Goal: Task Accomplishment & Management: Use online tool/utility

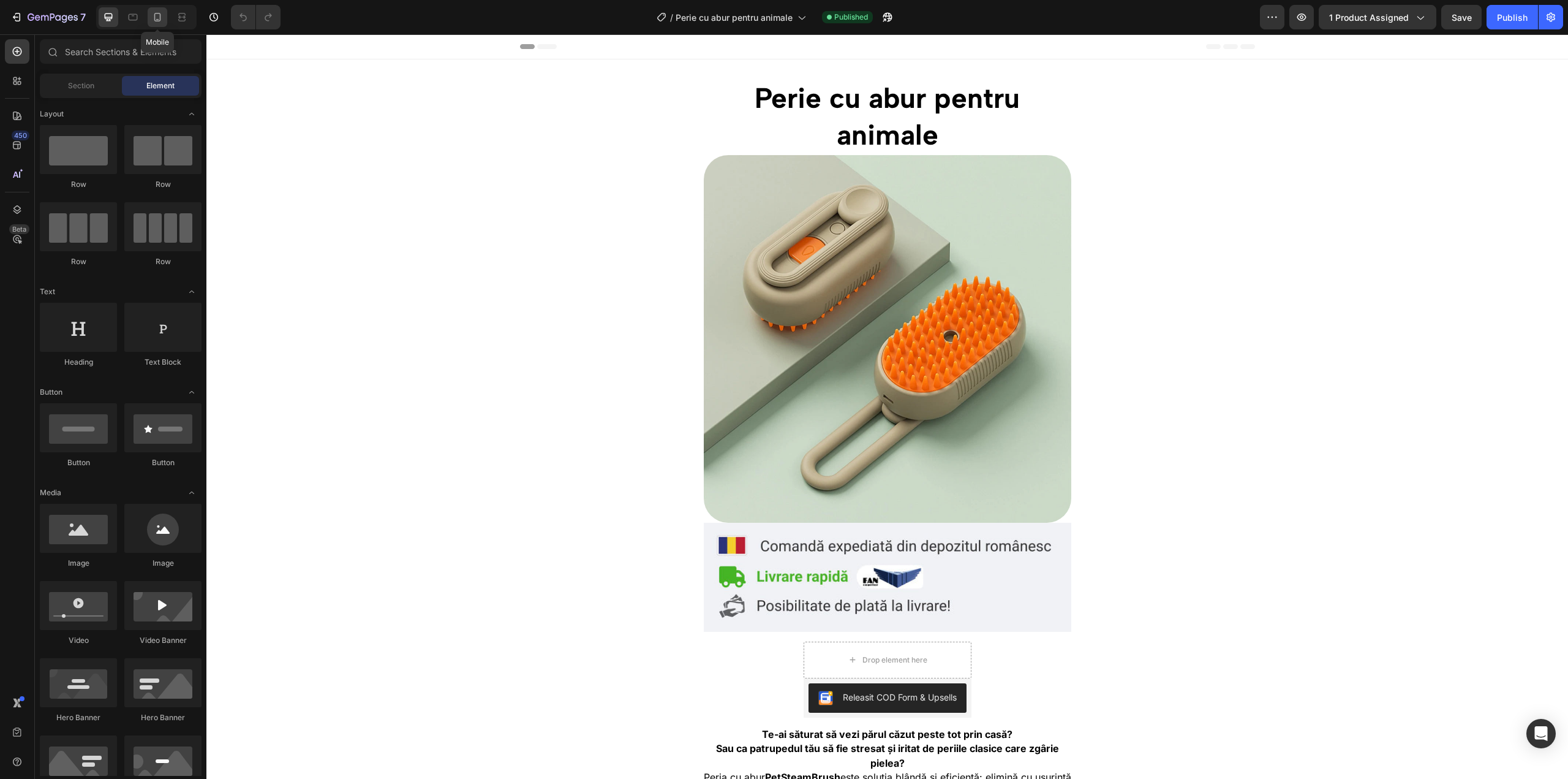
click at [162, 22] on icon at bounding box center [157, 16] width 12 height 12
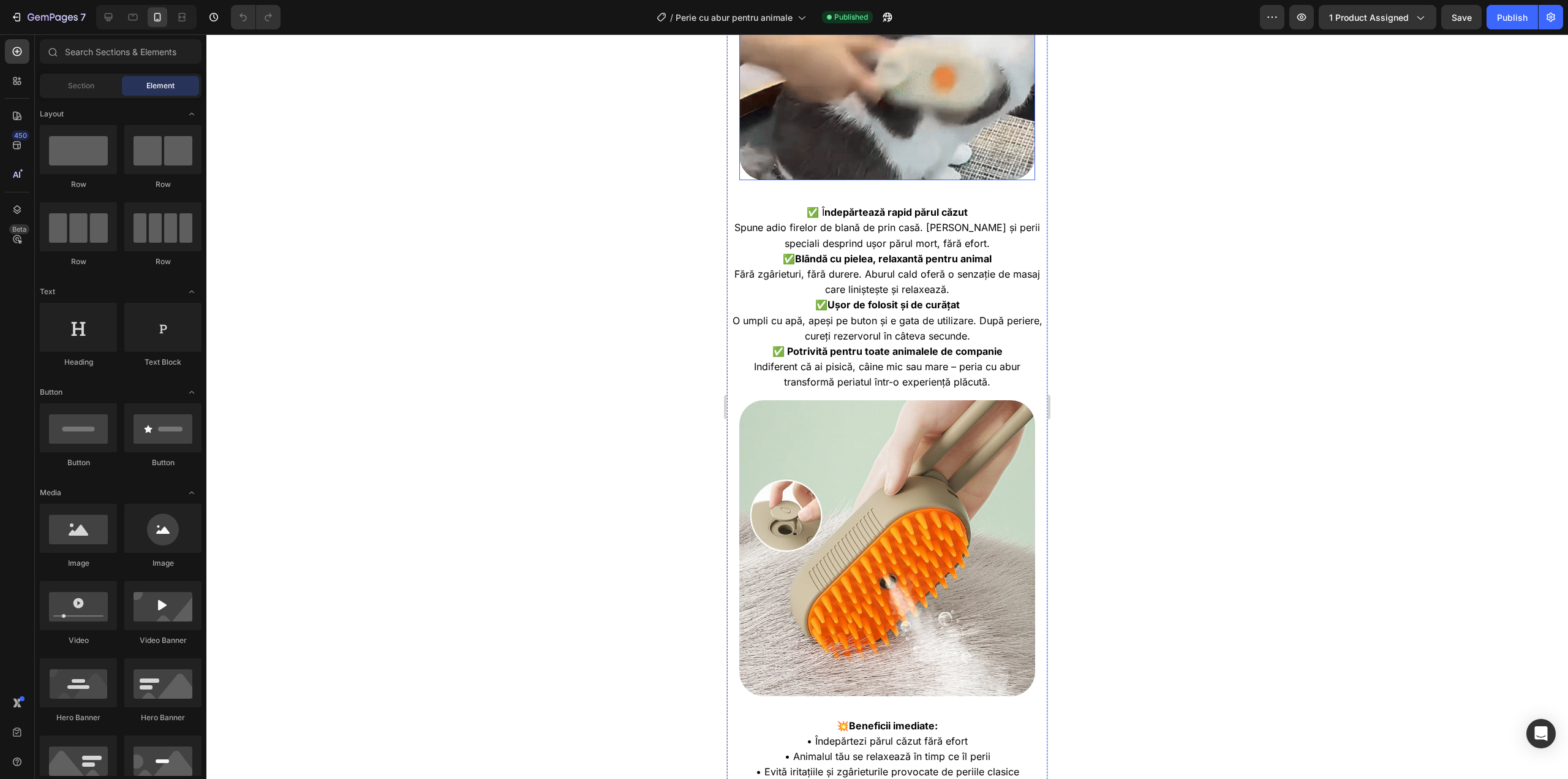
scroll to position [817, 0]
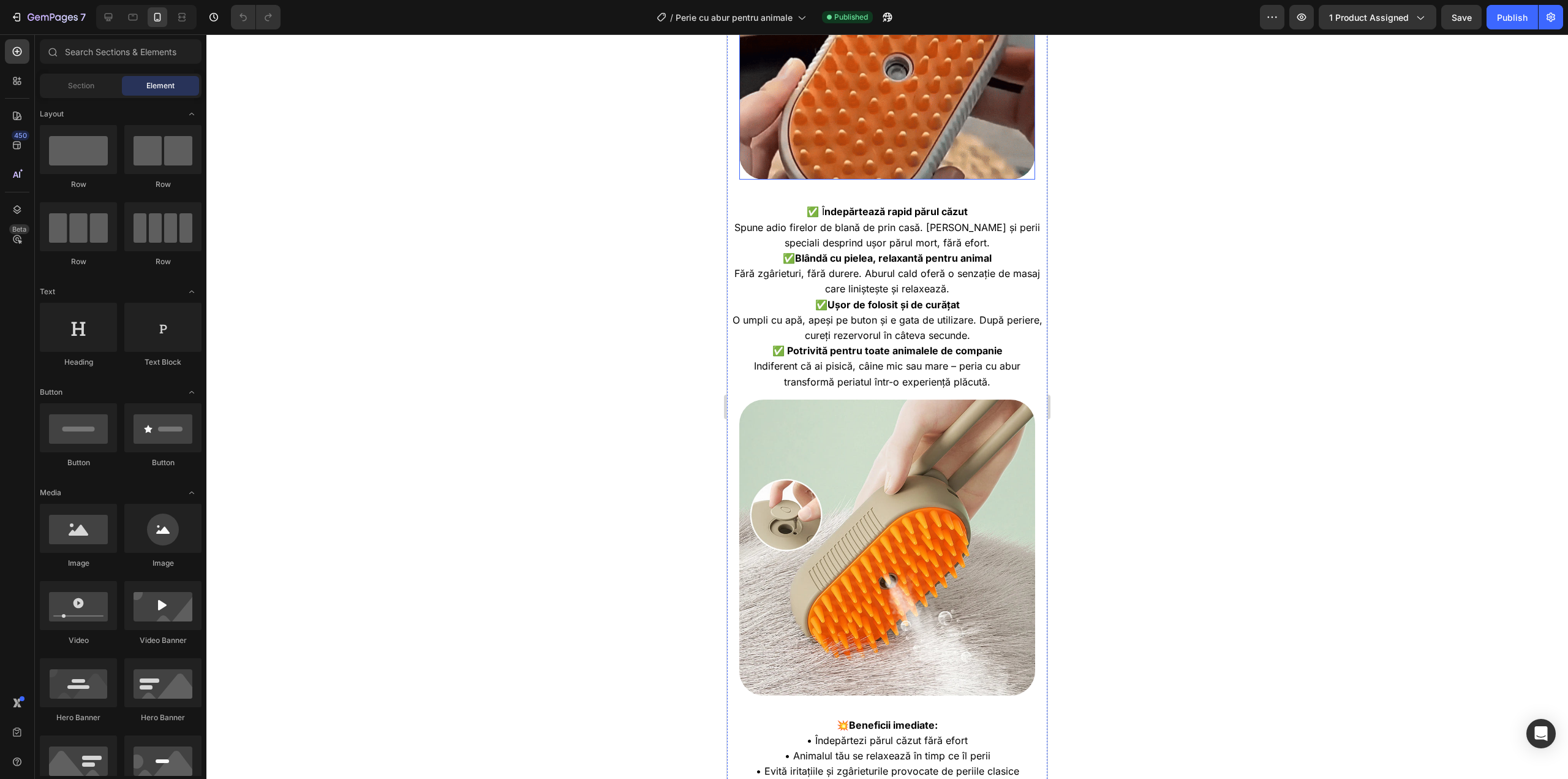
click at [883, 130] on img at bounding box center [887, 44] width 296 height 270
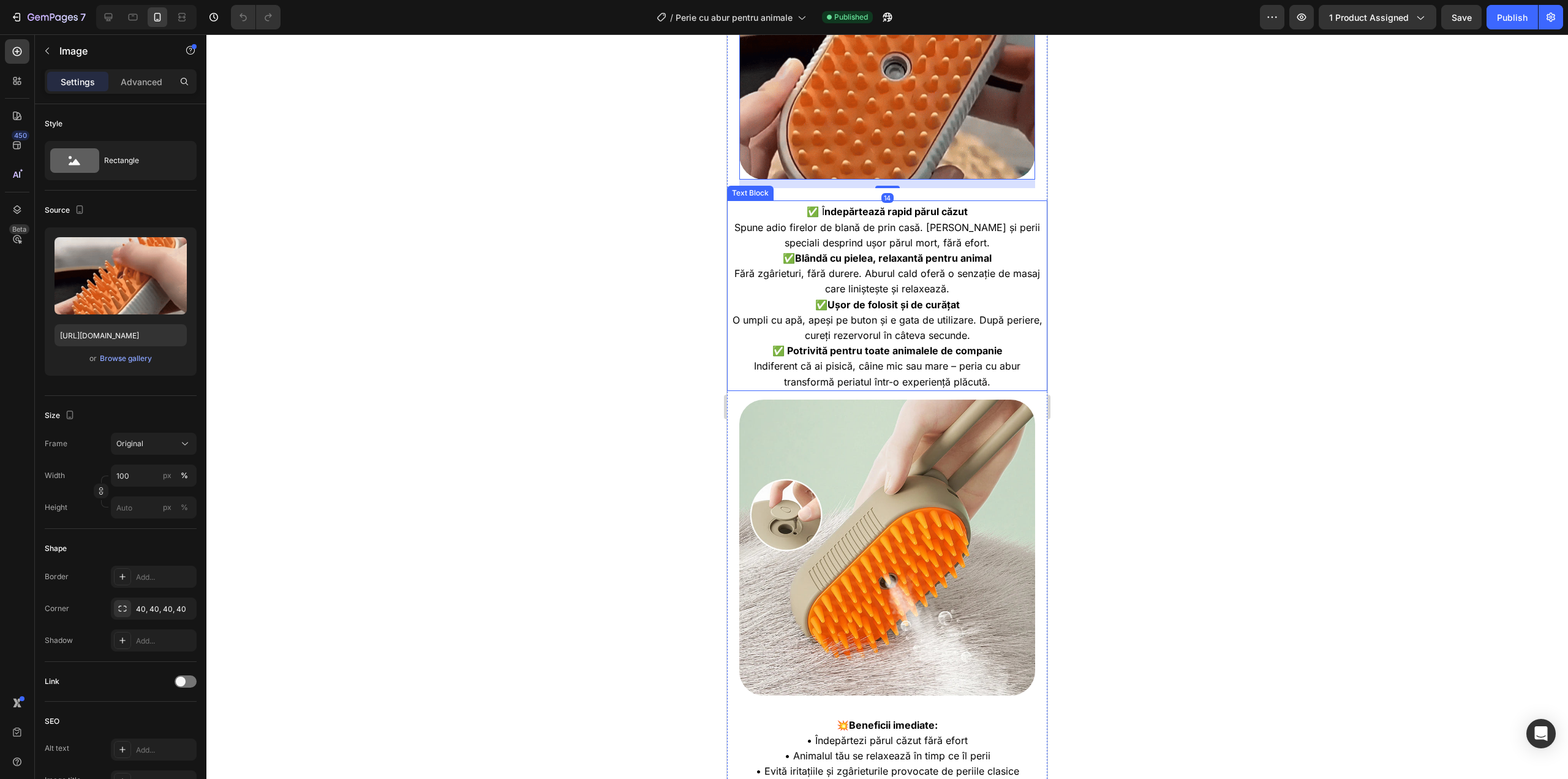
click at [830, 205] on strong "ndepărtează rapid părul căzut" at bounding box center [896, 211] width 143 height 12
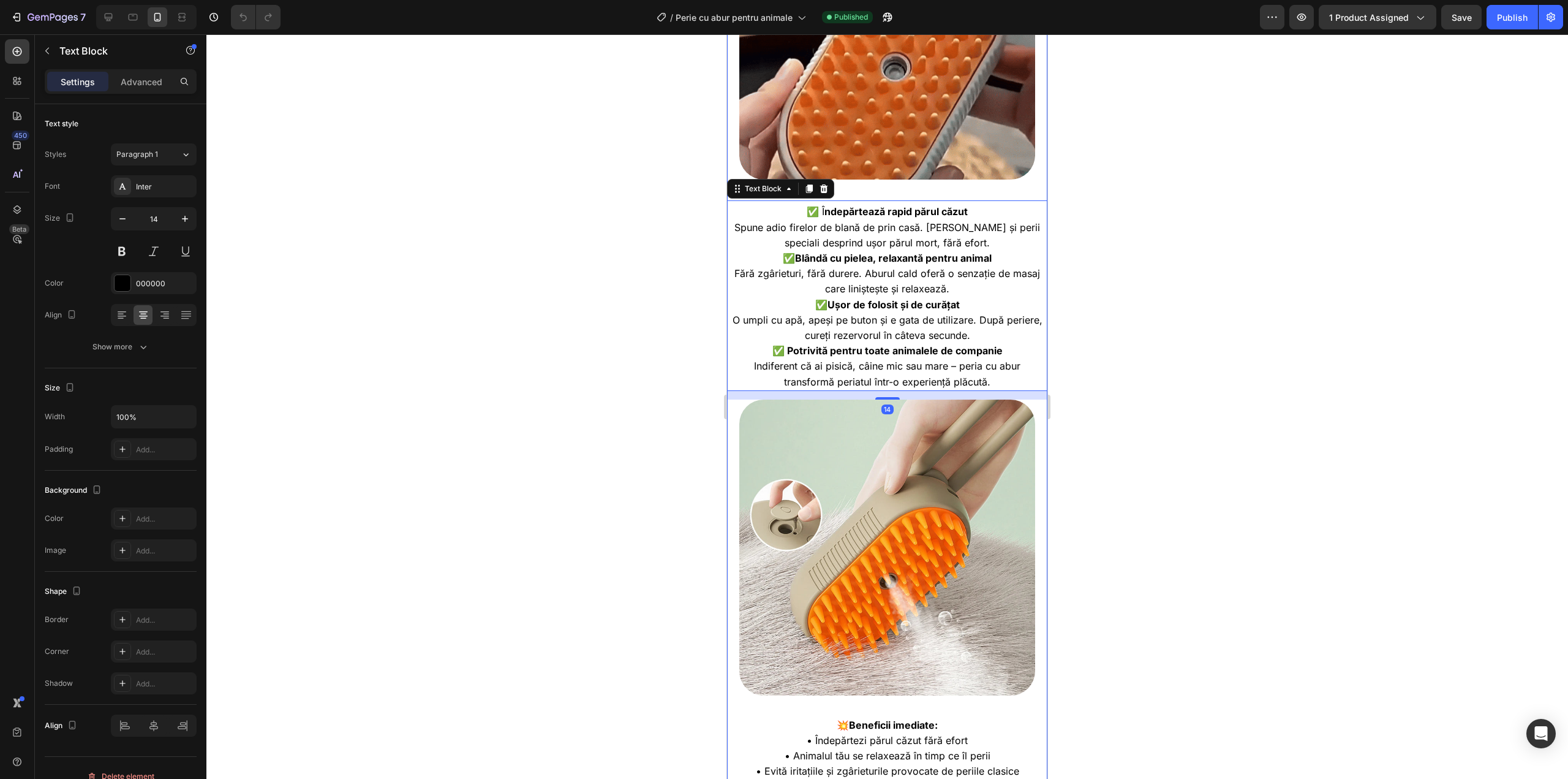
click at [861, 169] on div "Perie cu abur pentru animale Heading Image Image Product Row Drop element here …" at bounding box center [887, 445] width 320 height 2371
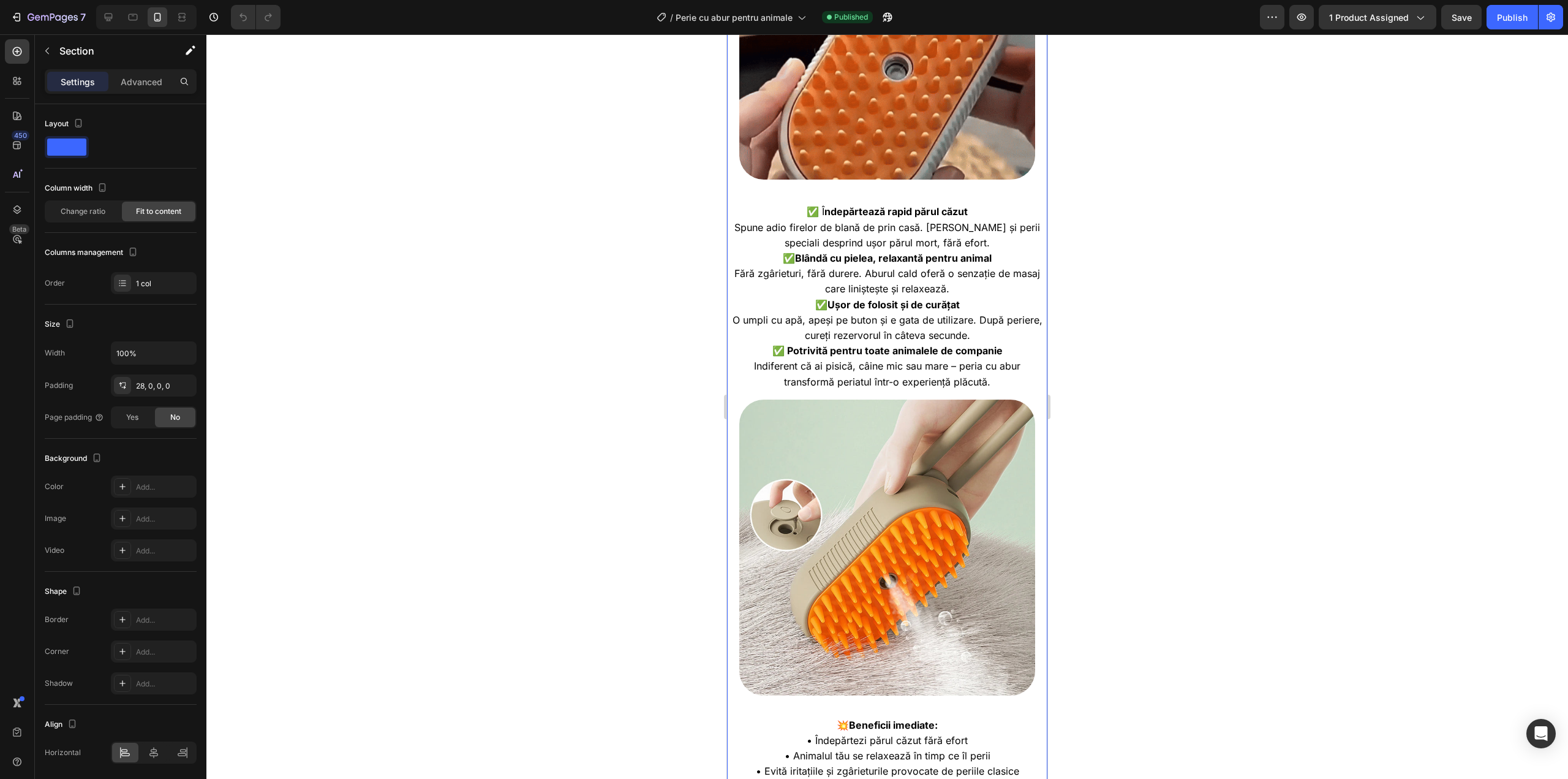
click at [737, 113] on div "Perie cu abur pentru animale Heading Image Image Product Row Drop element here …" at bounding box center [887, 445] width 320 height 2371
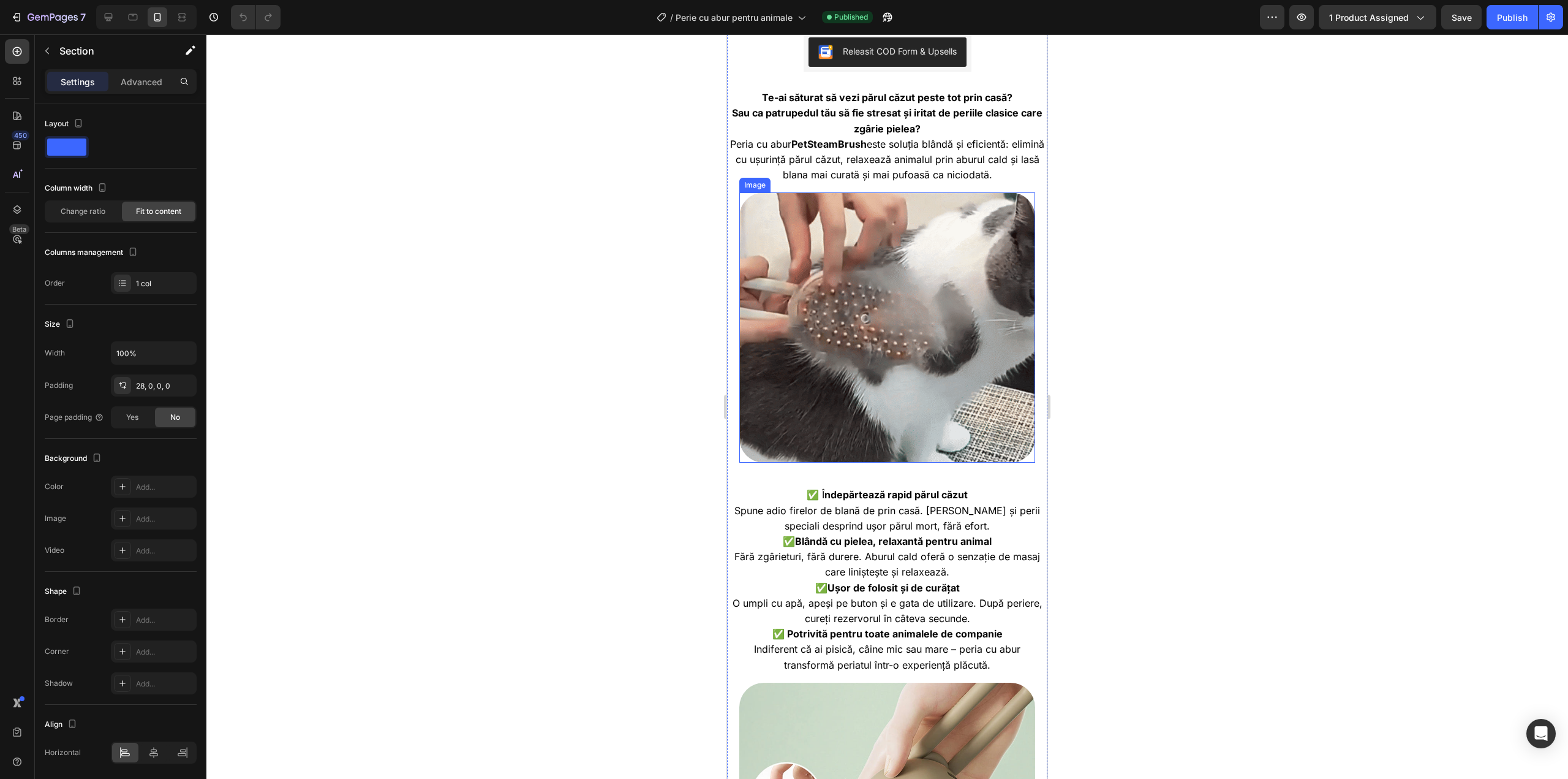
scroll to position [531, 0]
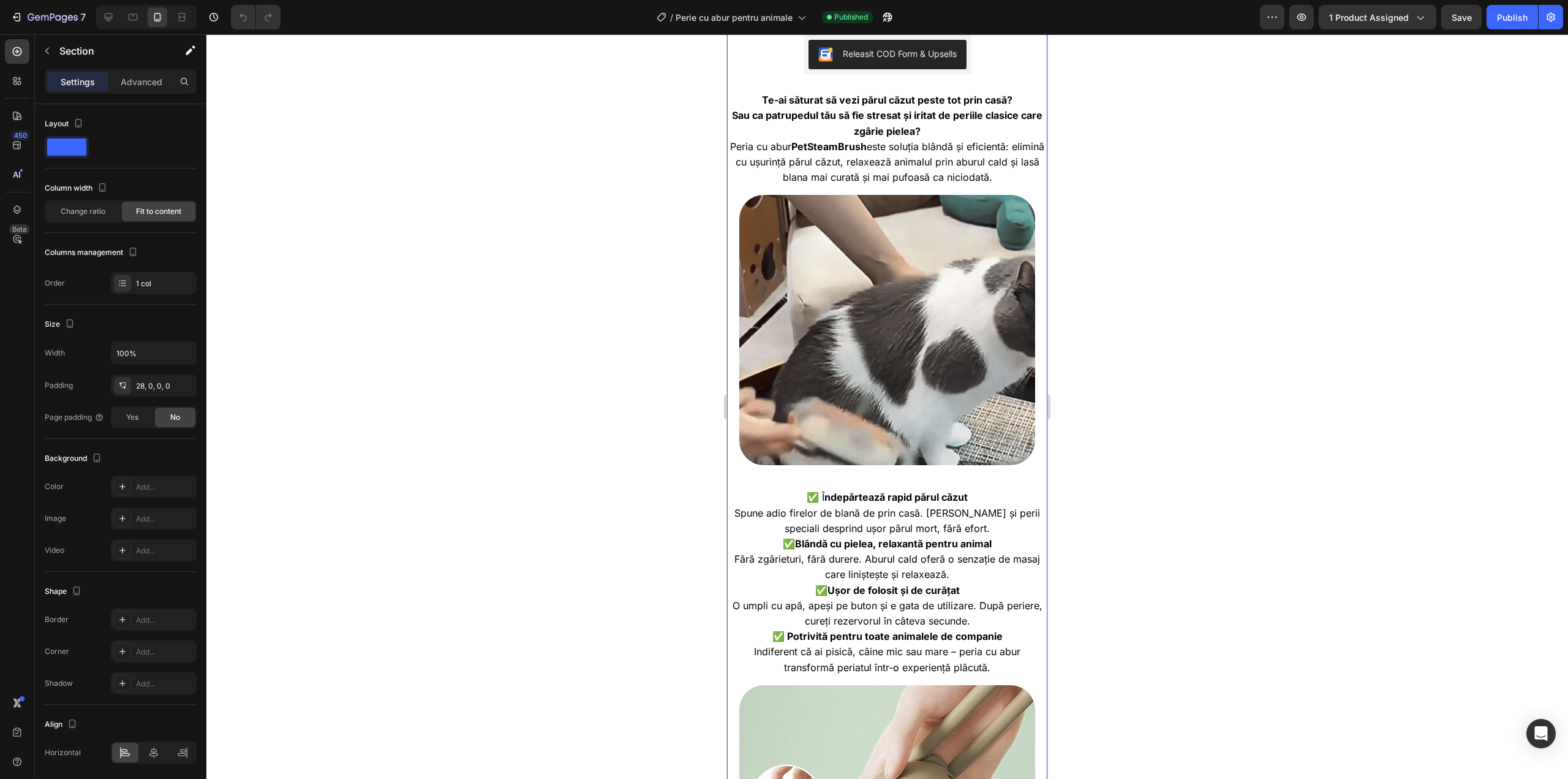
click at [1037, 178] on div "Perie cu abur pentru animale Heading Image Image Product Row Drop element here …" at bounding box center [887, 731] width 320 height 2371
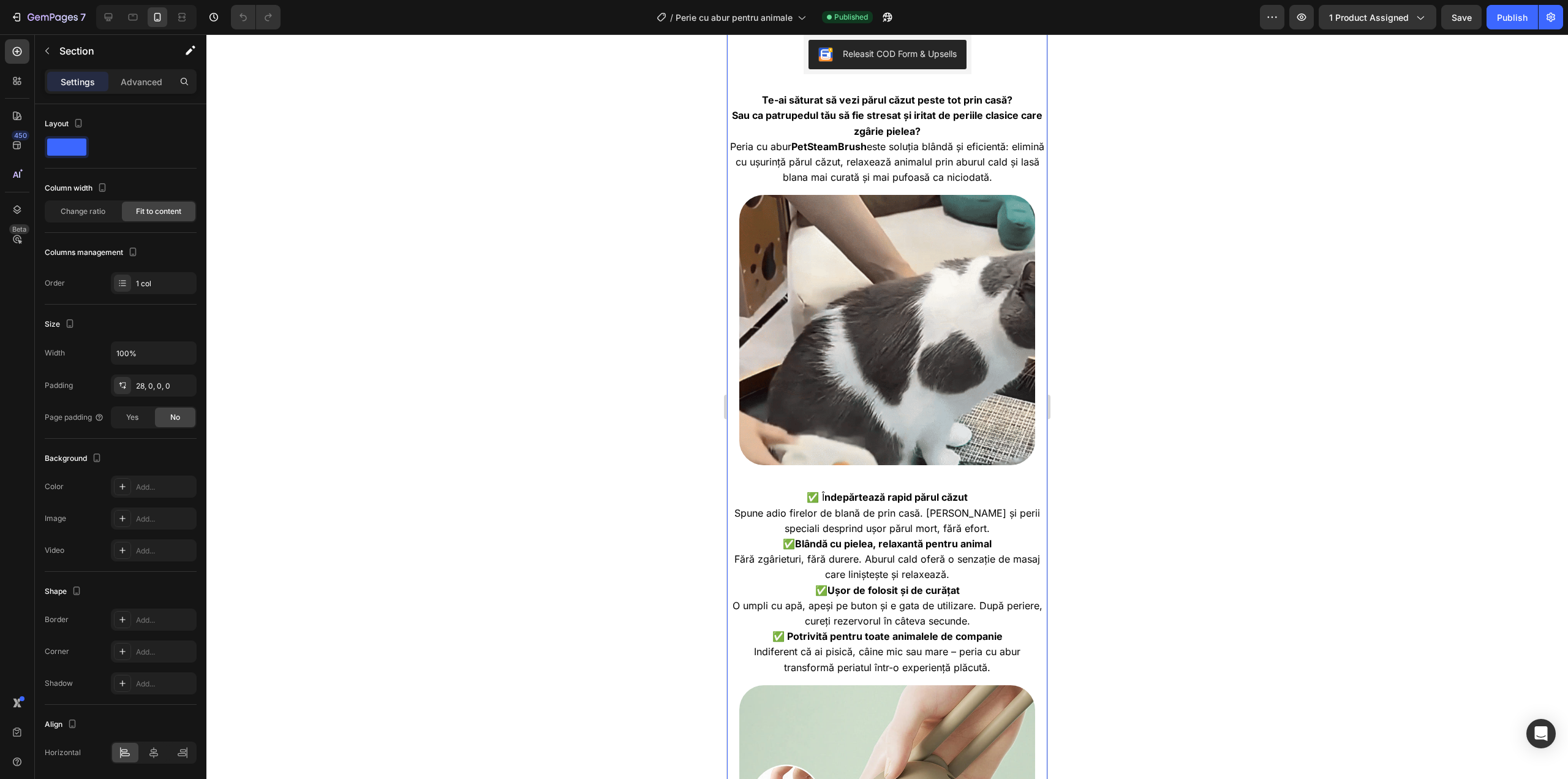
click at [796, 445] on div "Perie cu abur pentru animale Heading Image Image Product Row Drop element here …" at bounding box center [887, 731] width 320 height 2371
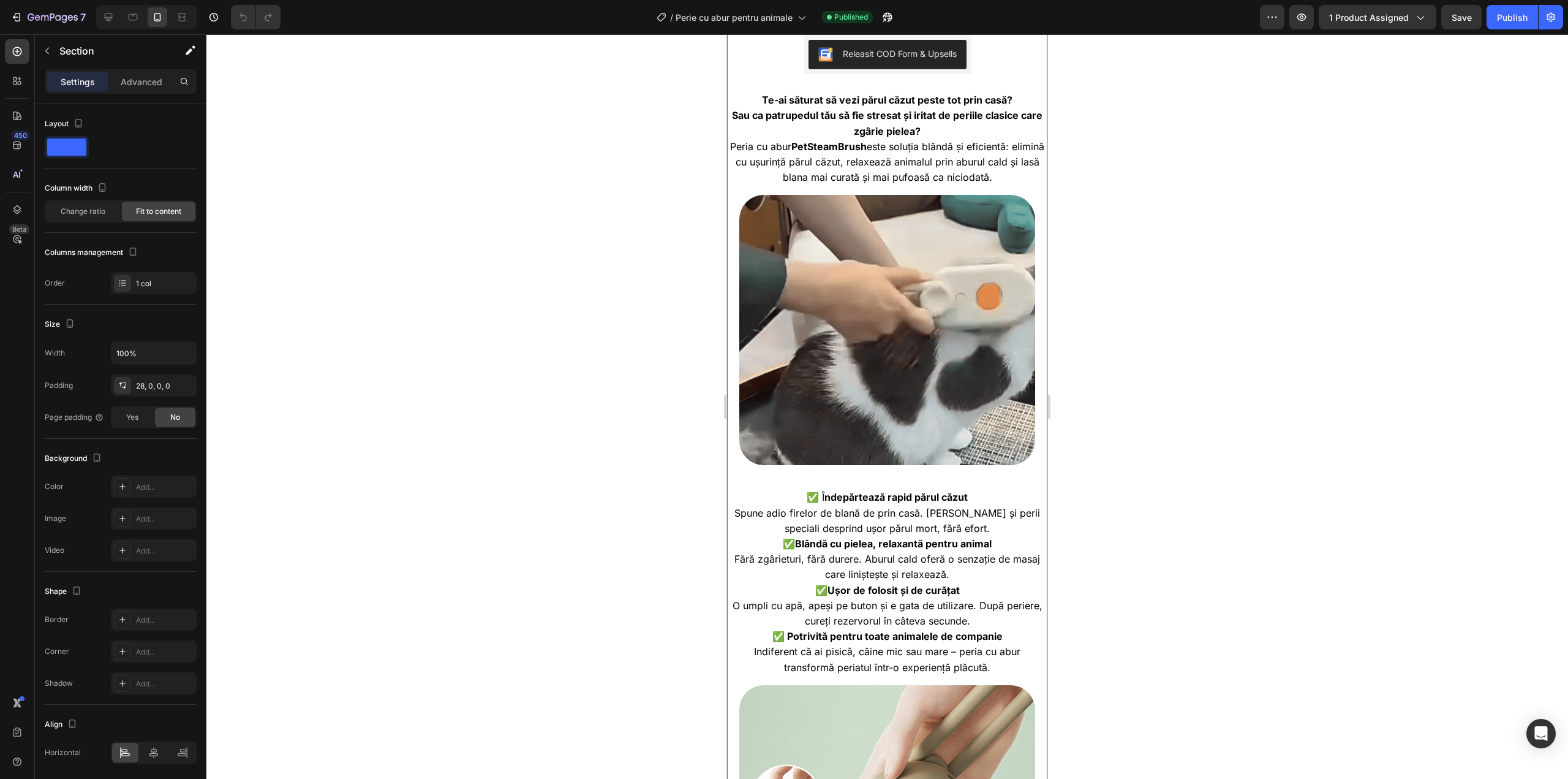
click at [807, 461] on div "Perie cu abur pentru animale Heading Image Image Product Row Drop element here …" at bounding box center [887, 731] width 320 height 2371
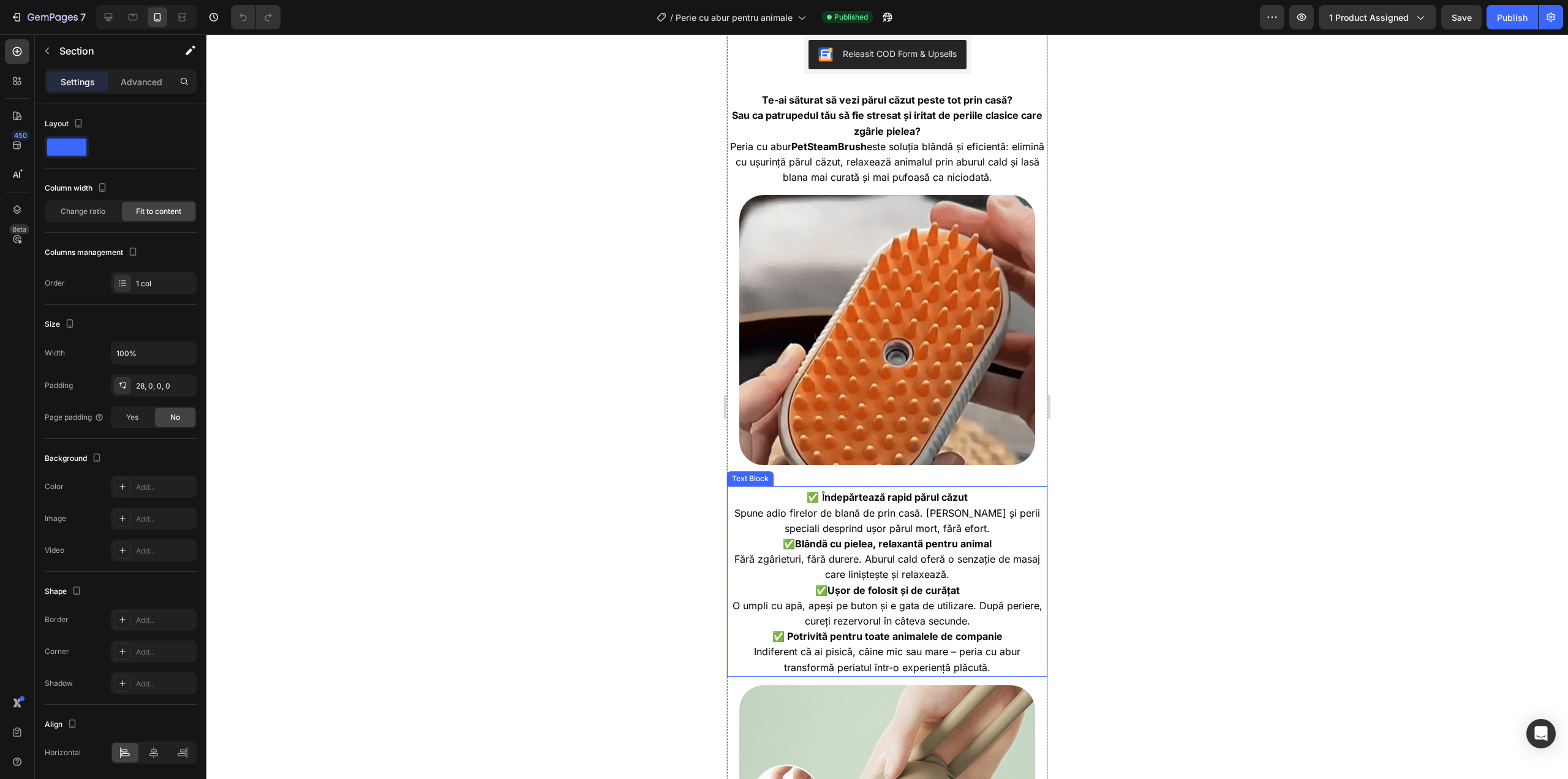
click at [842, 491] on strong "ndepărtează rapid părul căzut" at bounding box center [896, 496] width 143 height 12
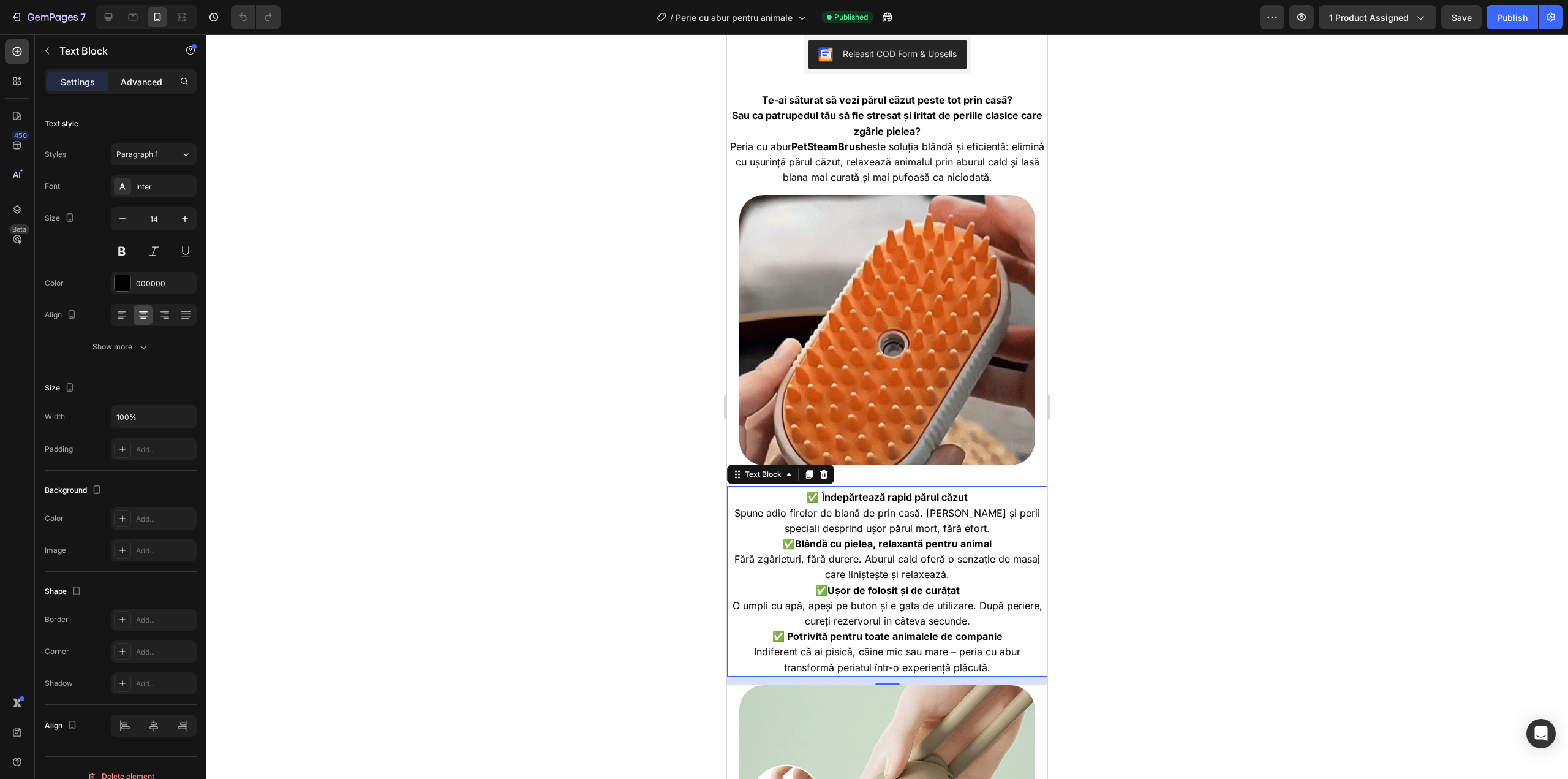
click at [157, 76] on p "Advanced" at bounding box center [141, 82] width 42 height 13
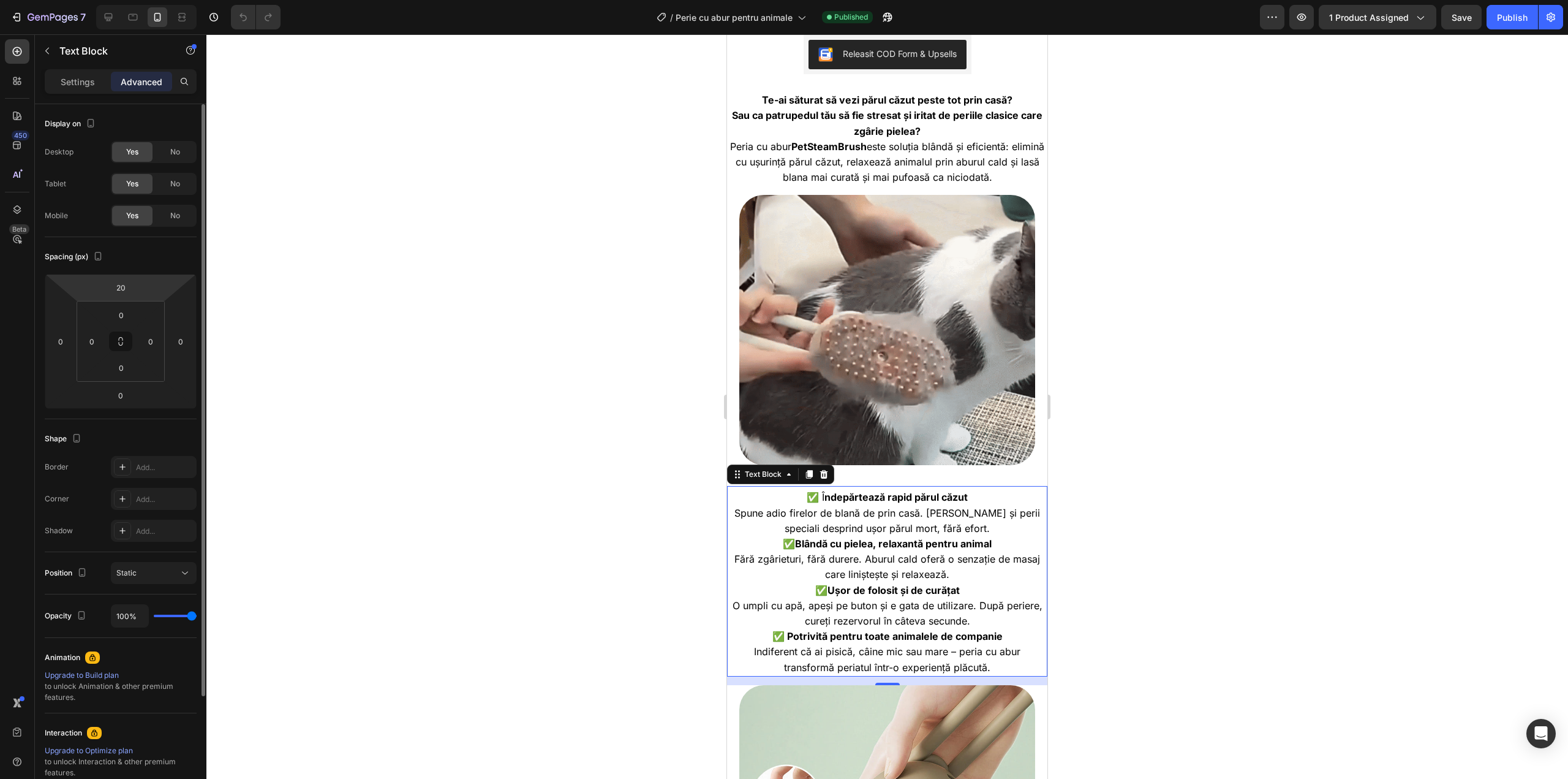
click at [145, 0] on html "7 / Perie cu abur pentru animale Published Preview 1 product assigned Save Publ…" at bounding box center [784, 0] width 1568 height 0
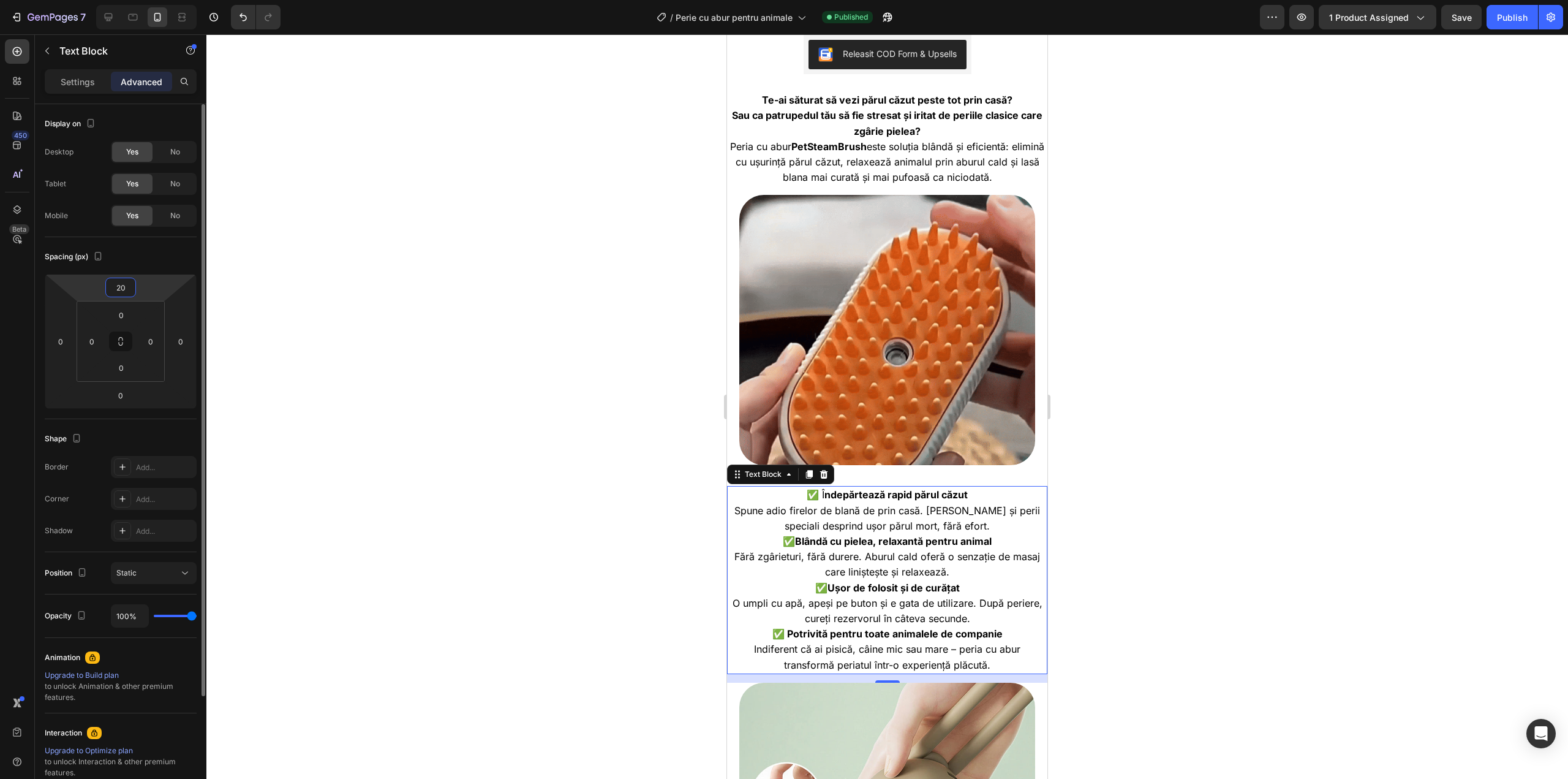
type input "0"
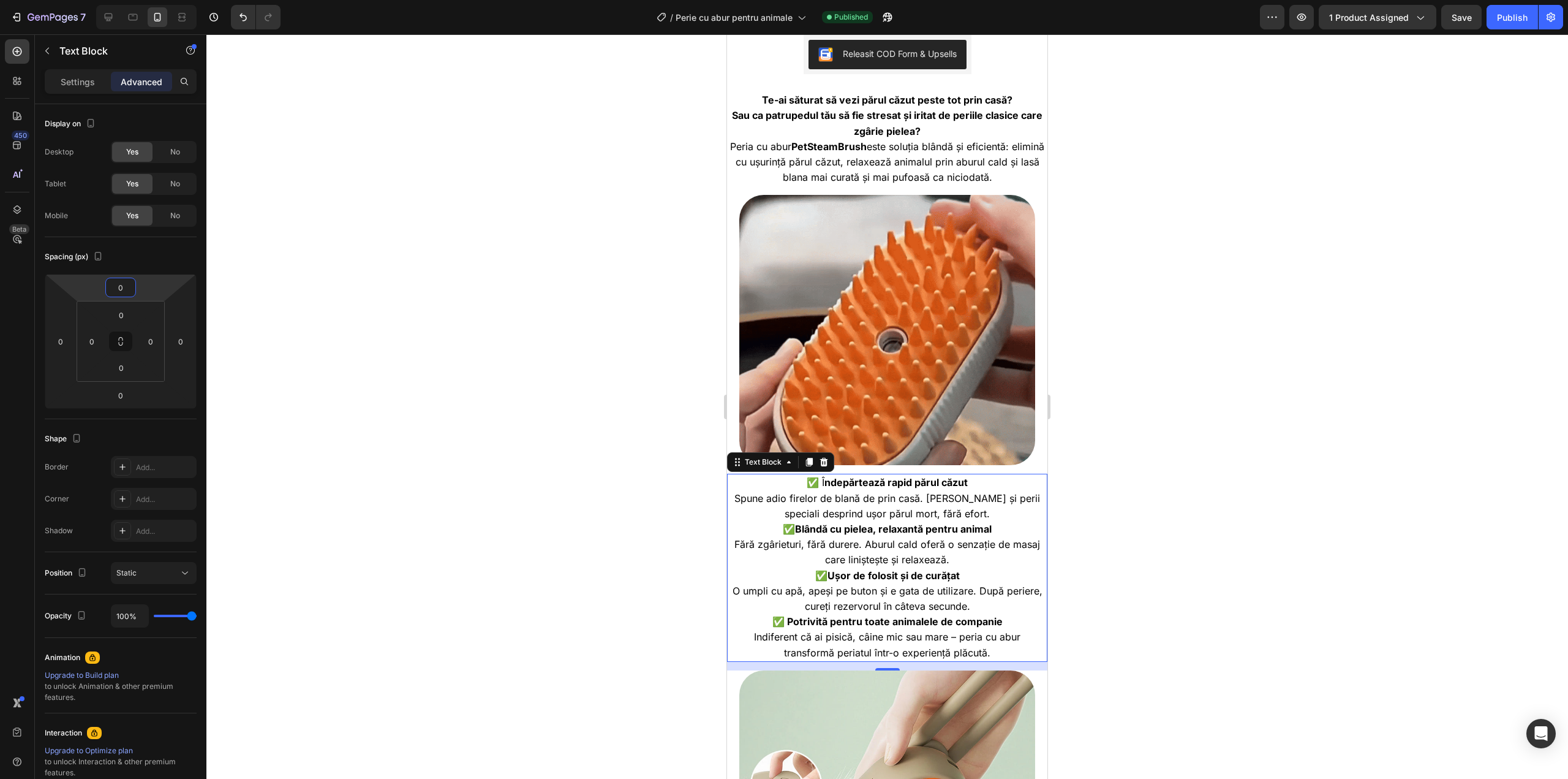
click at [287, 307] on div at bounding box center [887, 407] width 1362 height 744
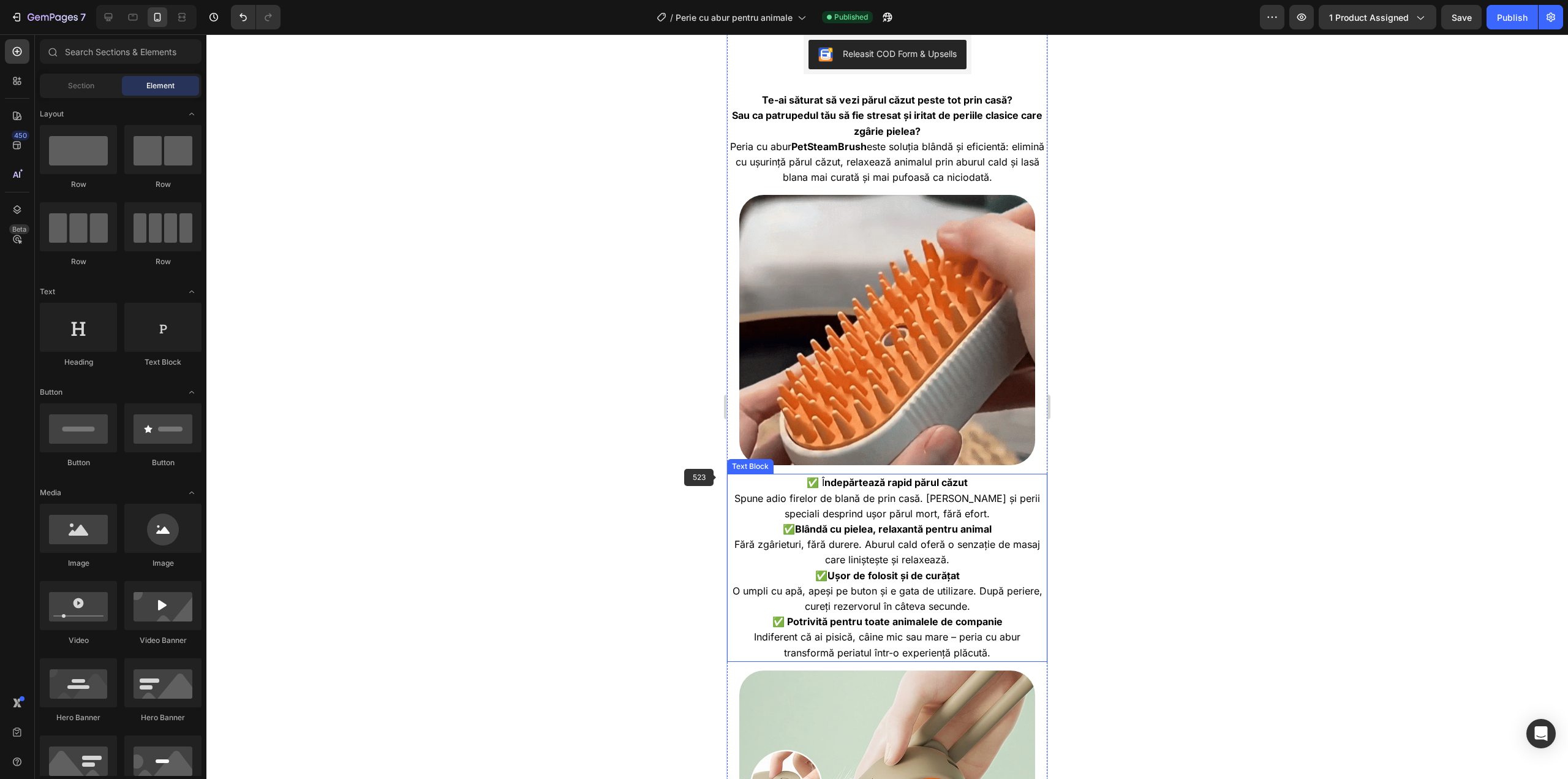
click at [846, 538] on span "Fără zgârieturi, fără durere. Aburul cald oferă o senzație de masaj care linișt…" at bounding box center [887, 552] width 306 height 28
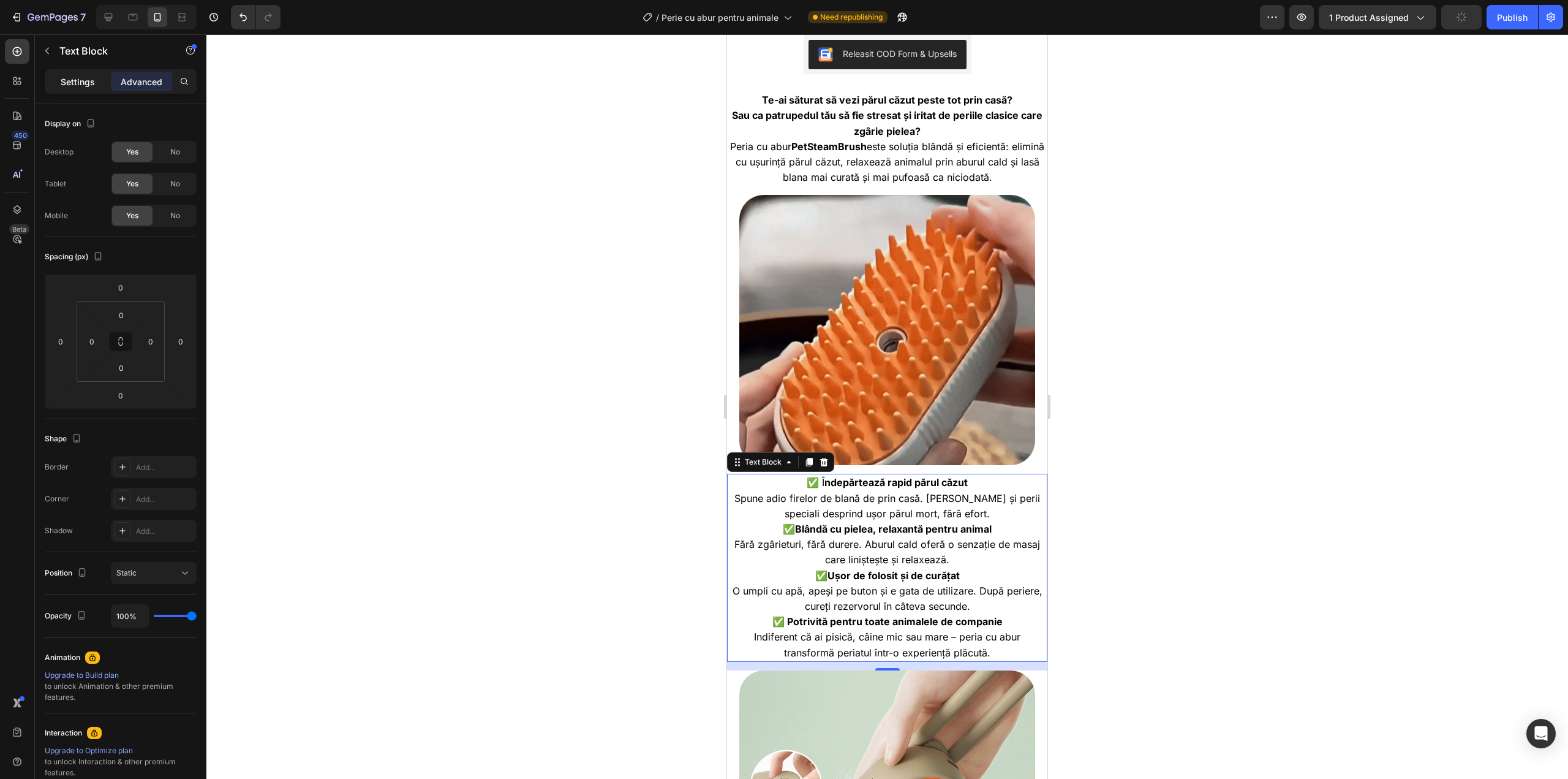
click at [84, 81] on p "Settings" at bounding box center [78, 82] width 34 height 13
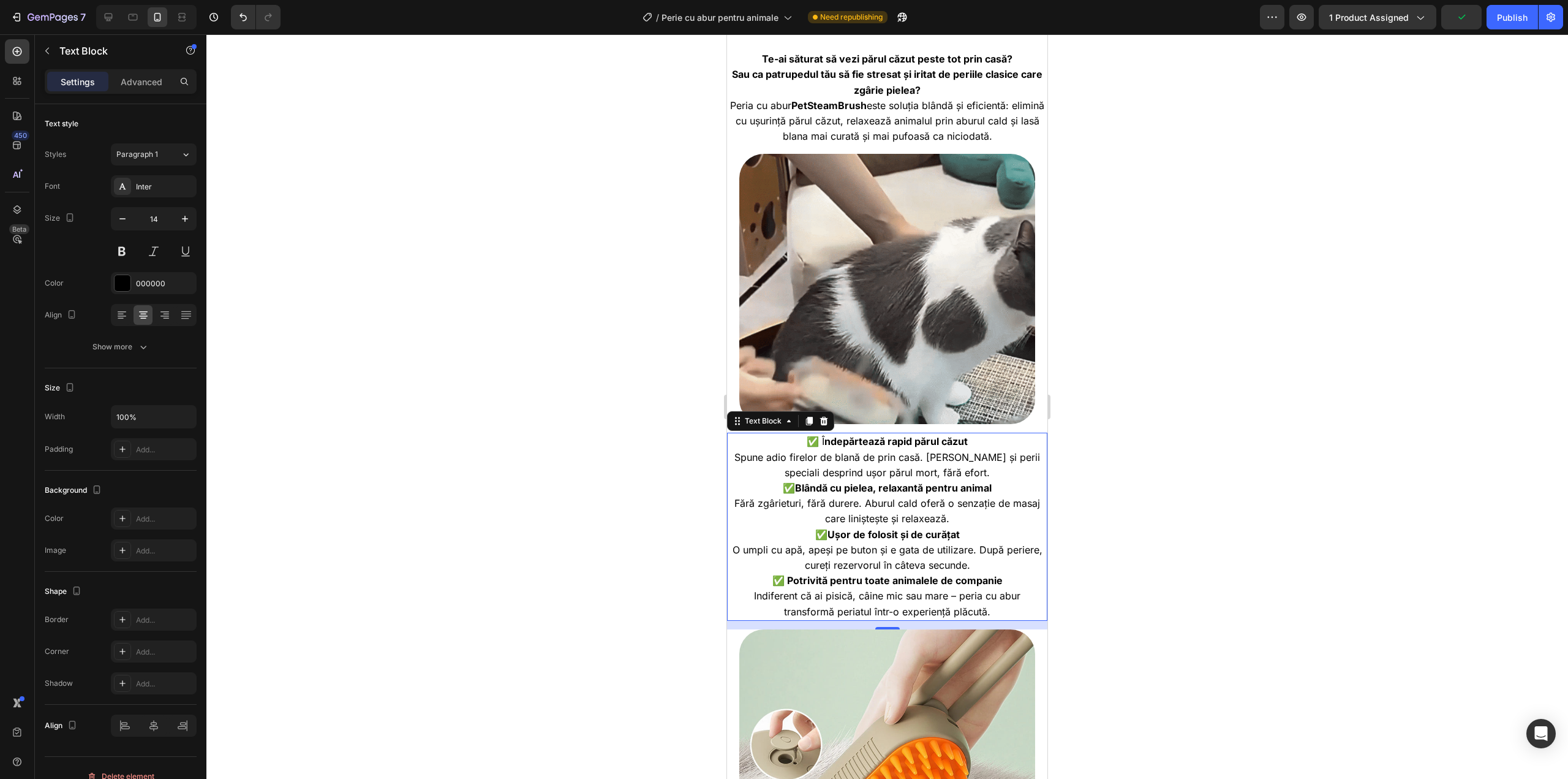
scroll to position [613, 0]
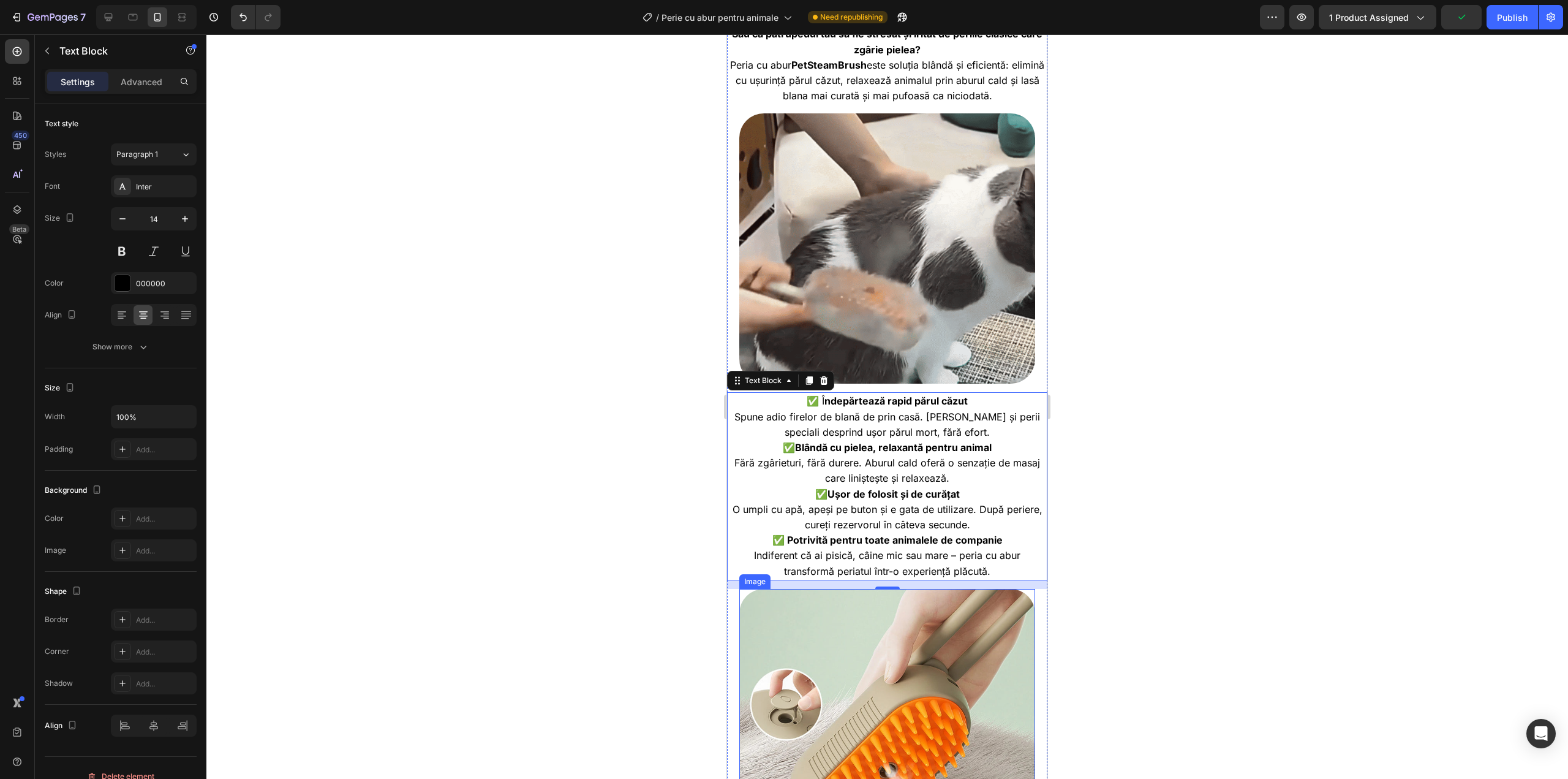
click at [894, 604] on img at bounding box center [887, 737] width 296 height 296
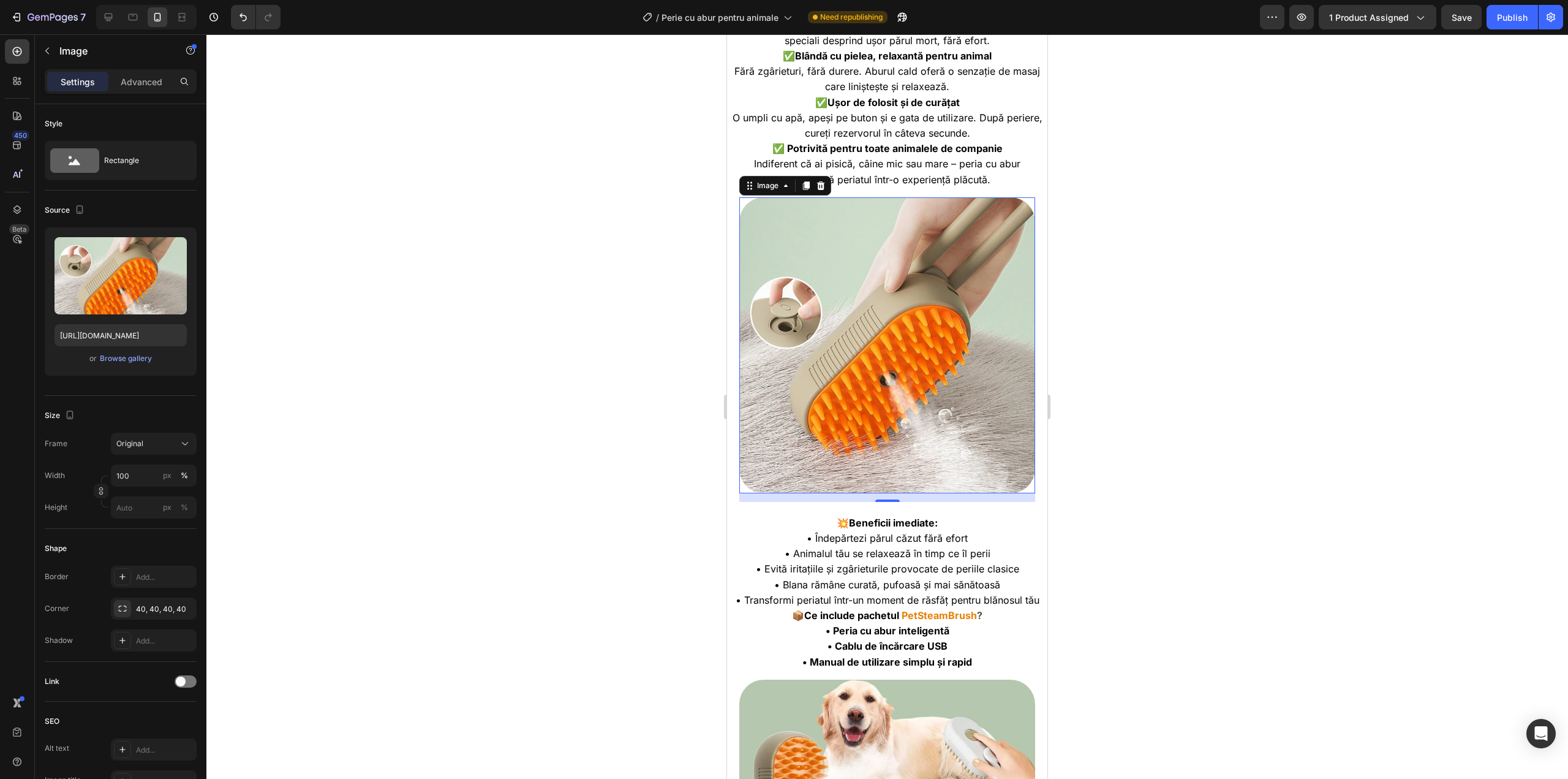
scroll to position [1021, 0]
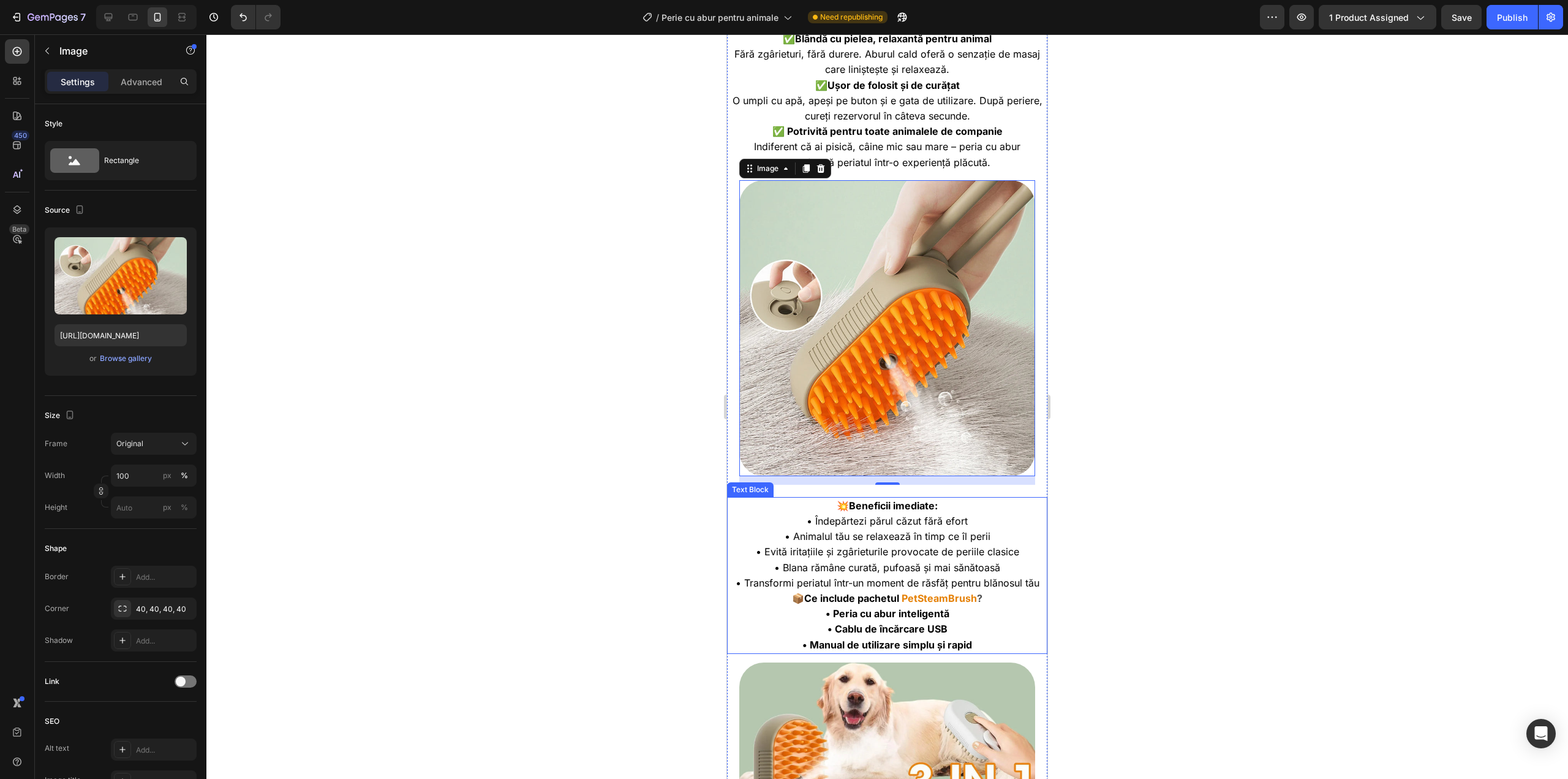
click at [936, 530] on span "• Animalul tău se relaxează în timp ce îl perii" at bounding box center [887, 536] width 206 height 12
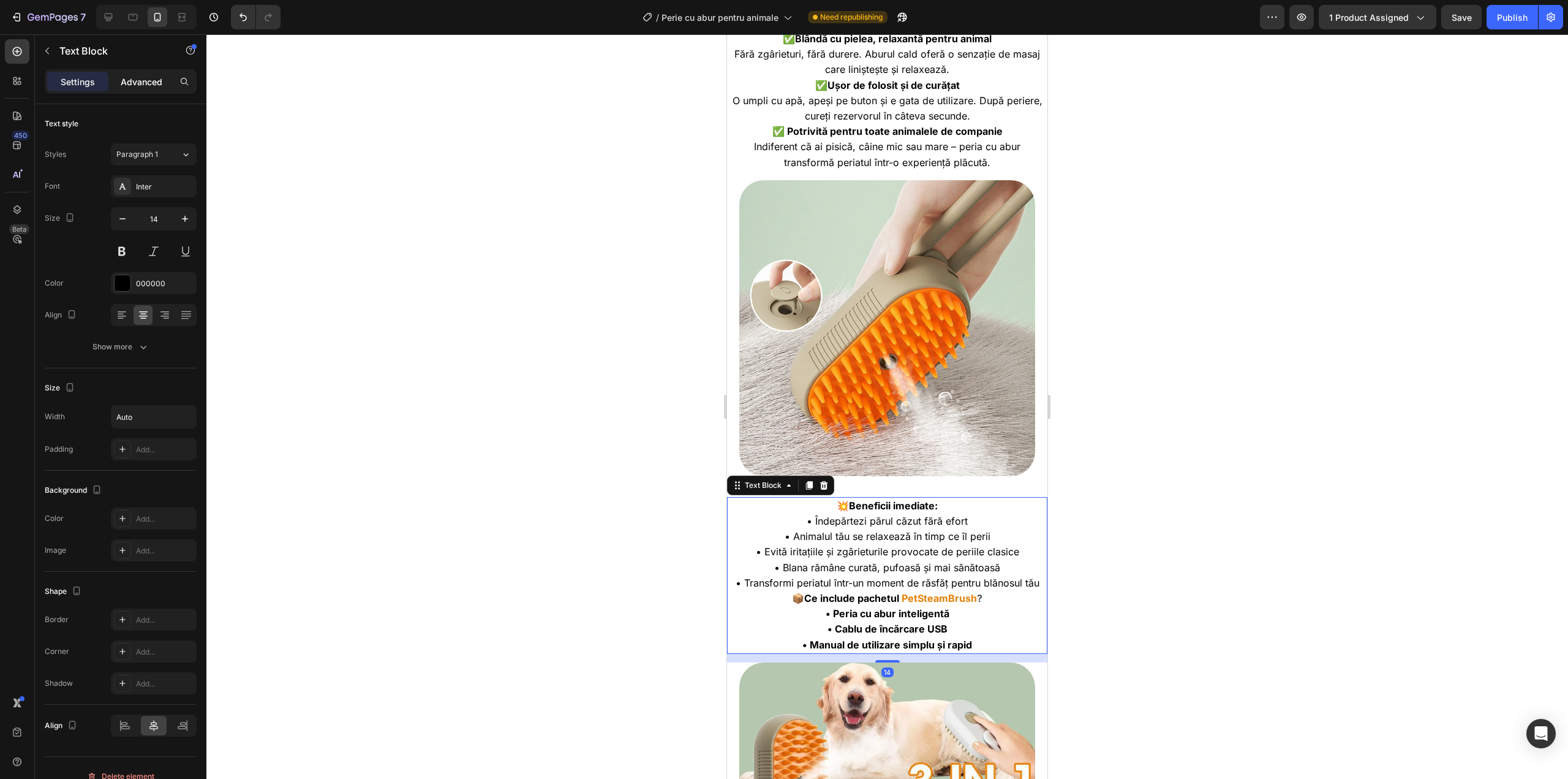
click at [149, 83] on p "Advanced" at bounding box center [141, 82] width 42 height 13
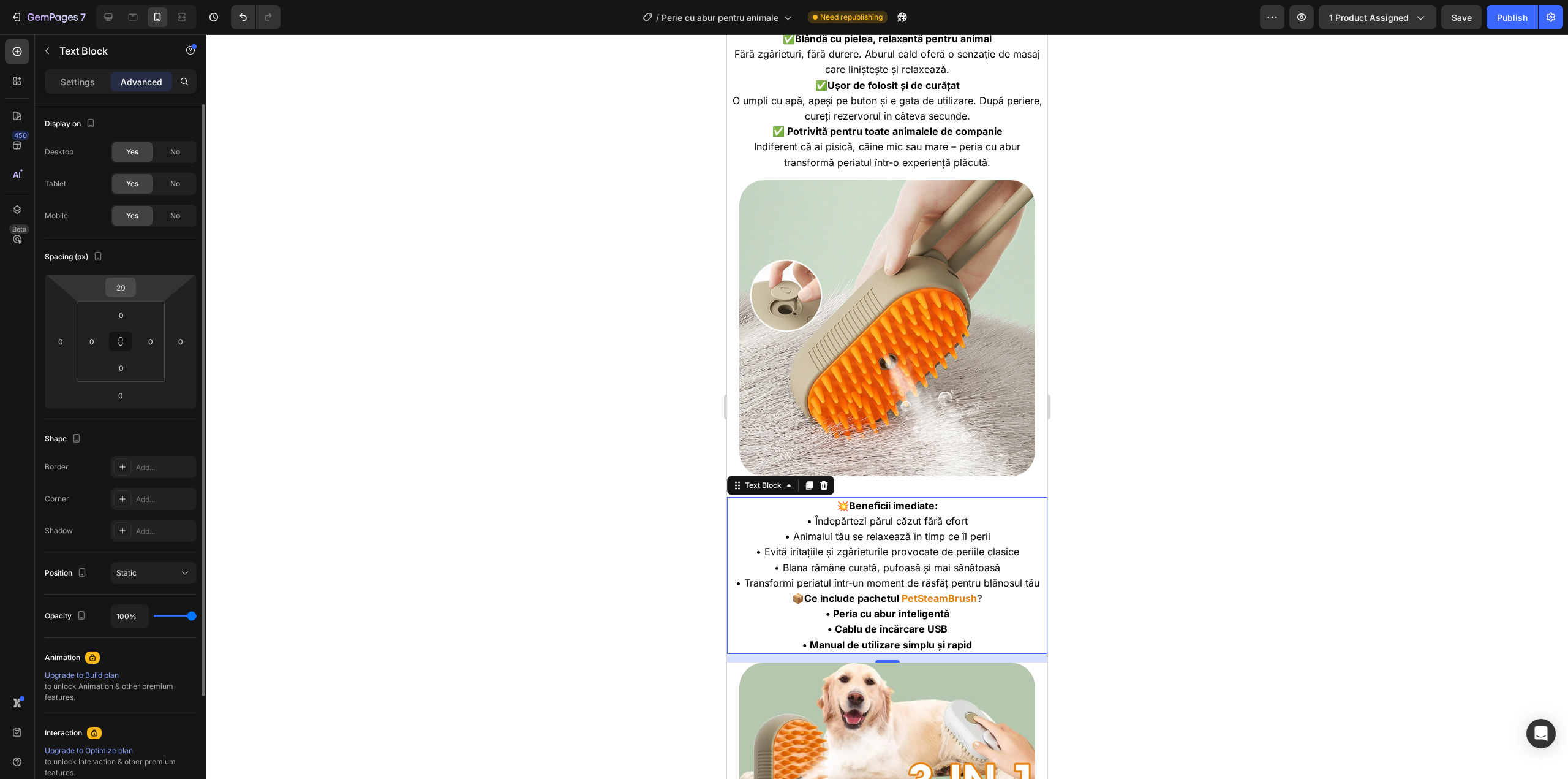
click at [131, 279] on input "20" at bounding box center [121, 288] width 25 height 18
type input "0"
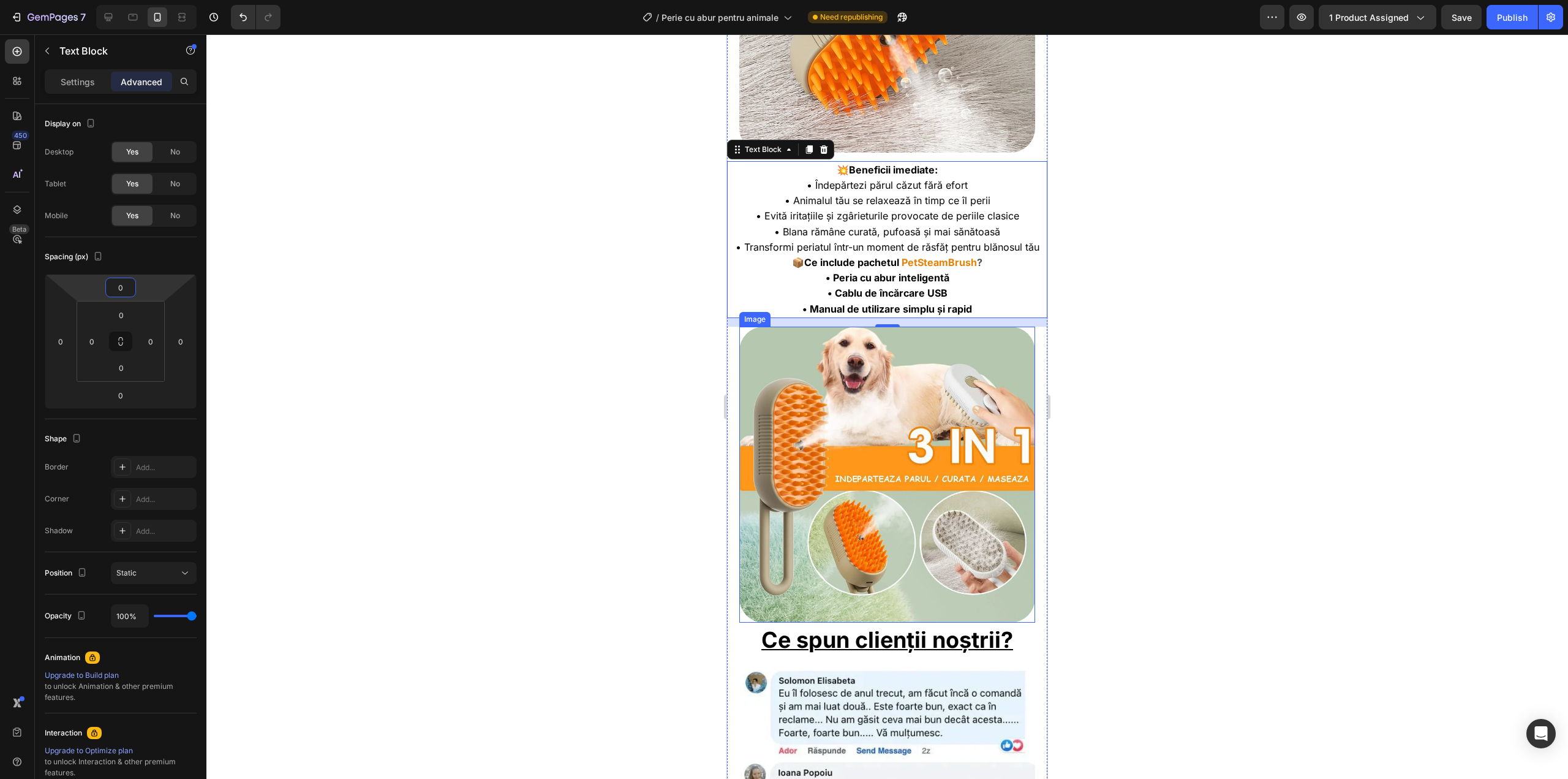
scroll to position [1348, 0]
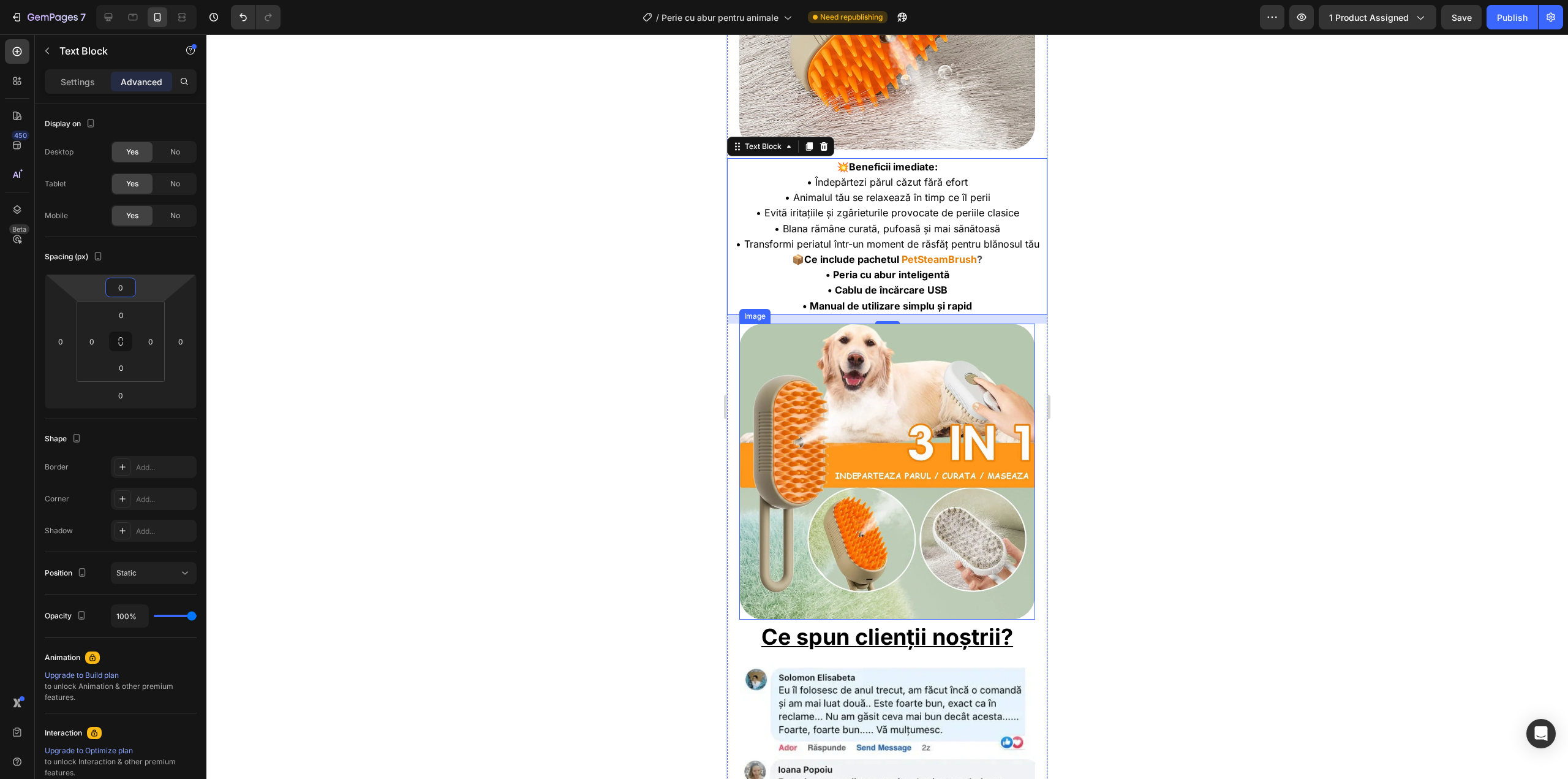
click at [894, 427] on img at bounding box center [887, 472] width 296 height 296
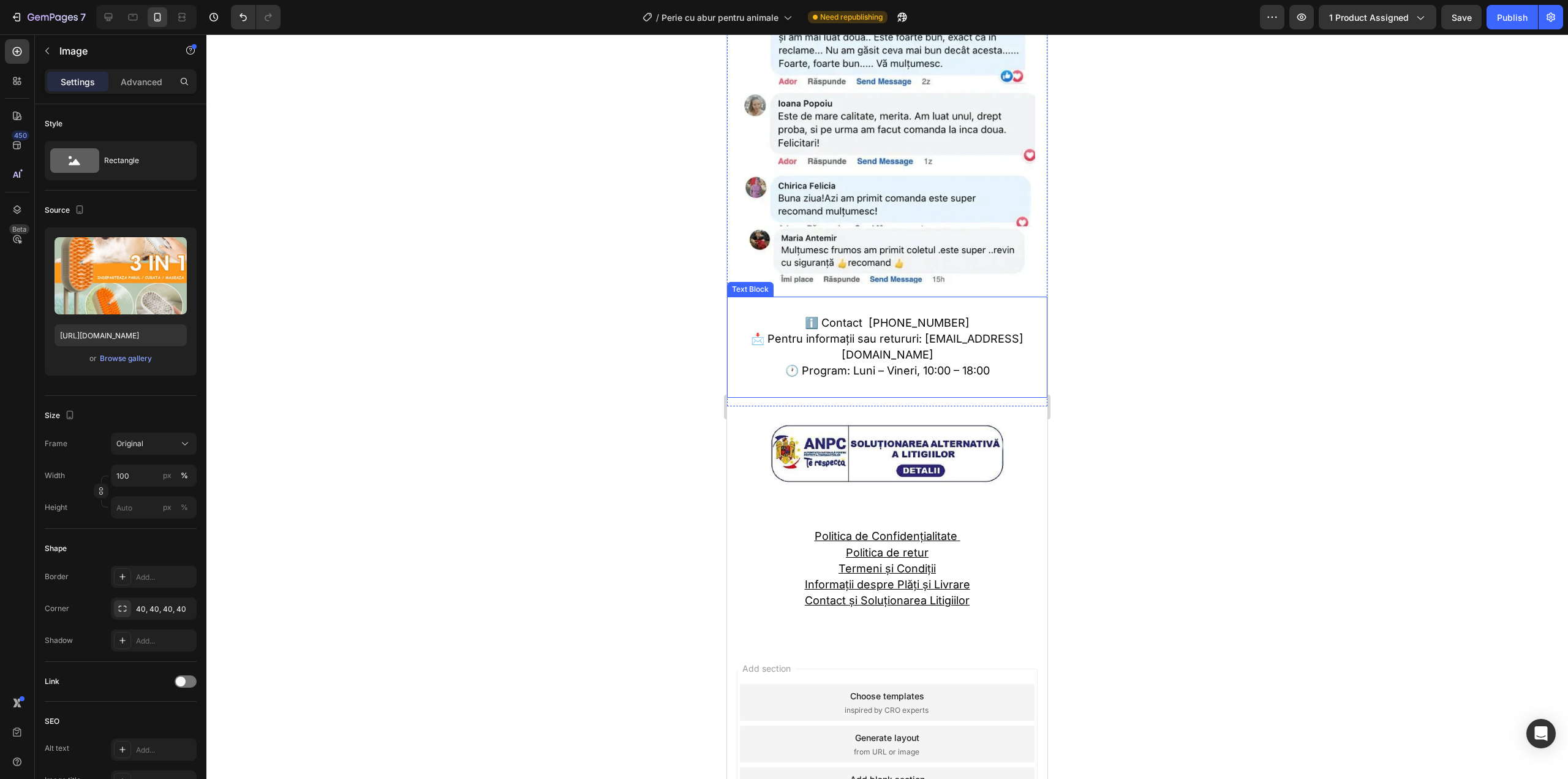
scroll to position [2044, 0]
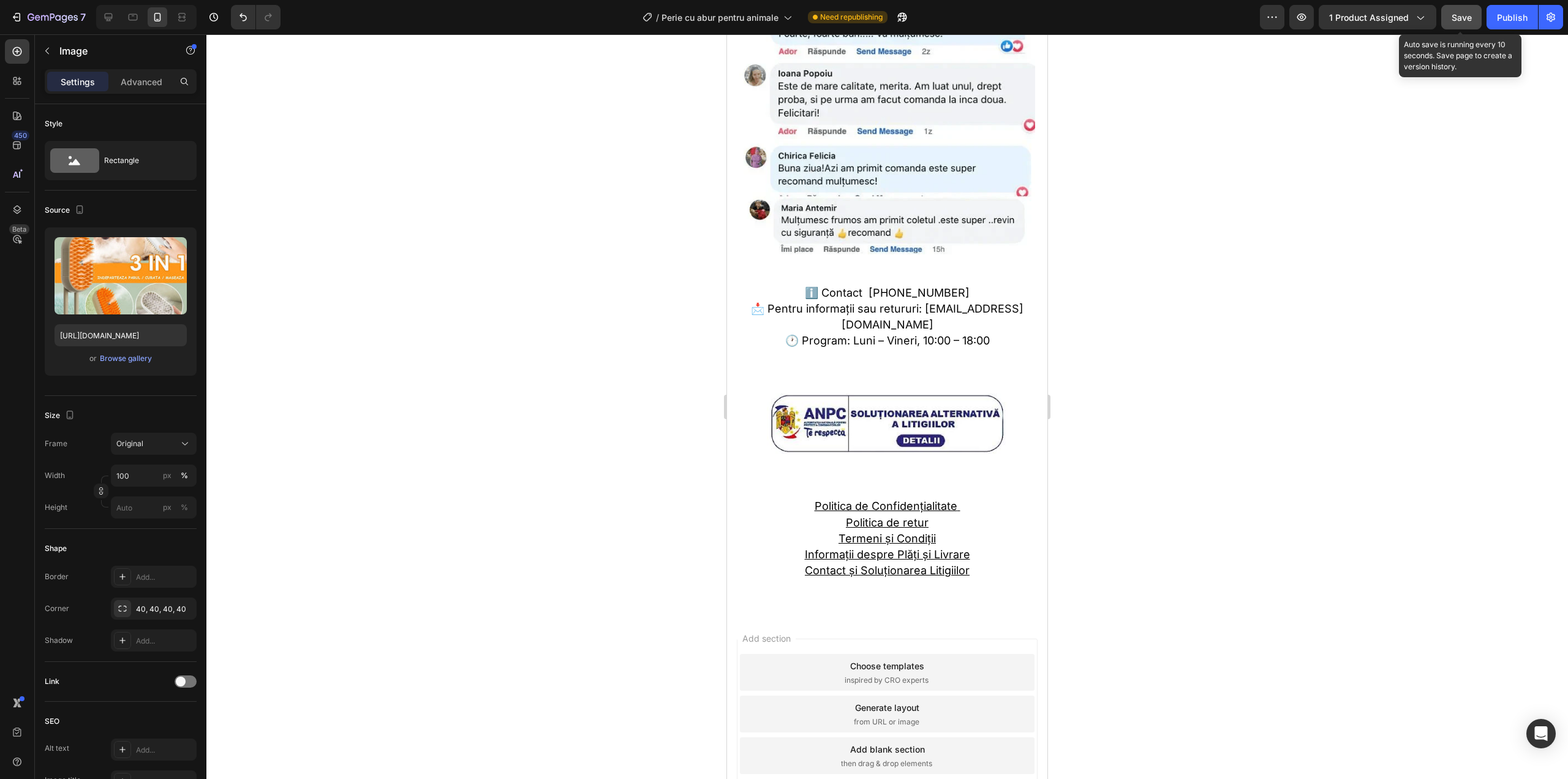
click at [1465, 11] on div "Save" at bounding box center [1461, 17] width 21 height 13
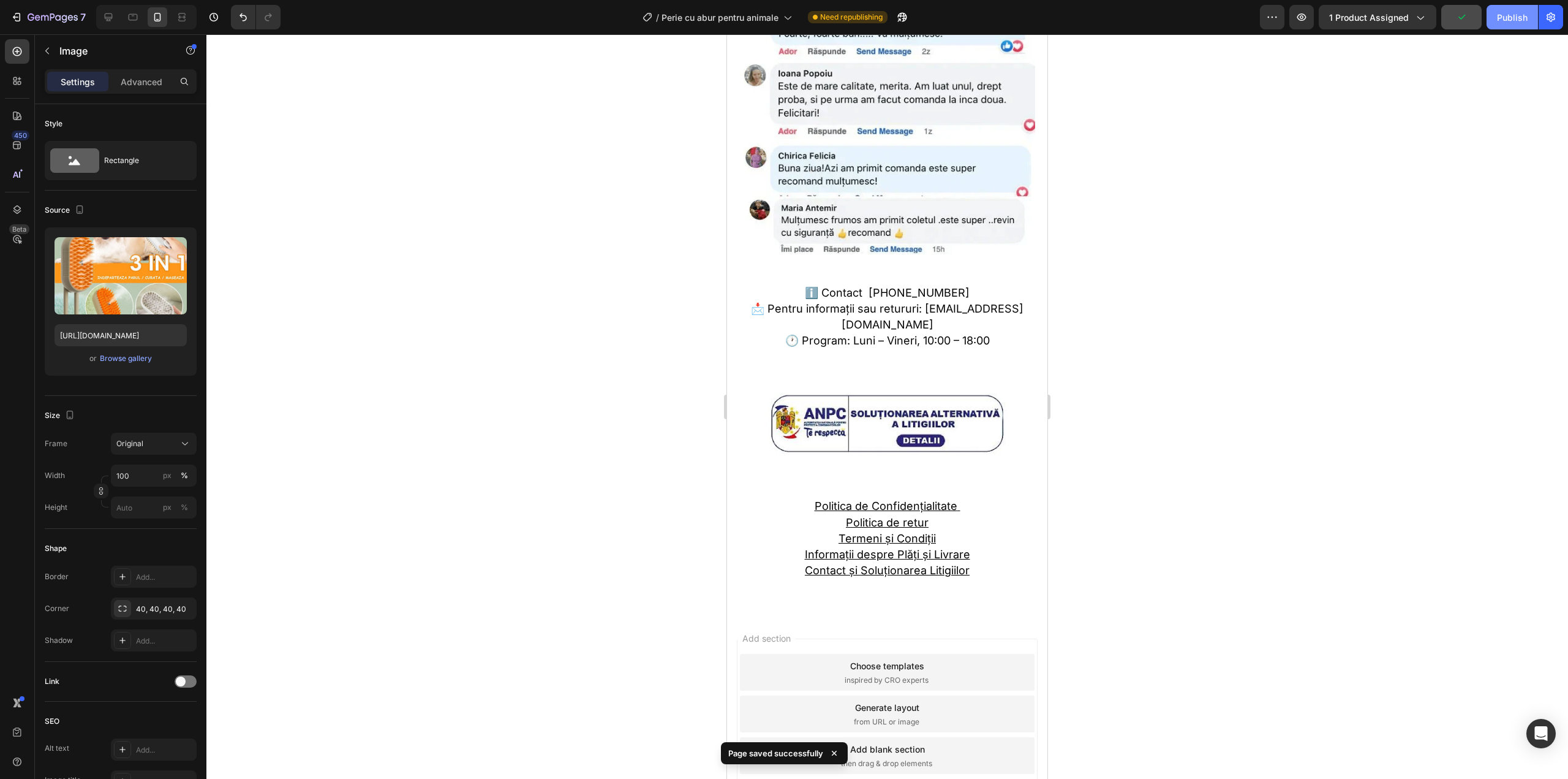
click at [1511, 25] on button "Publish" at bounding box center [1512, 17] width 52 height 25
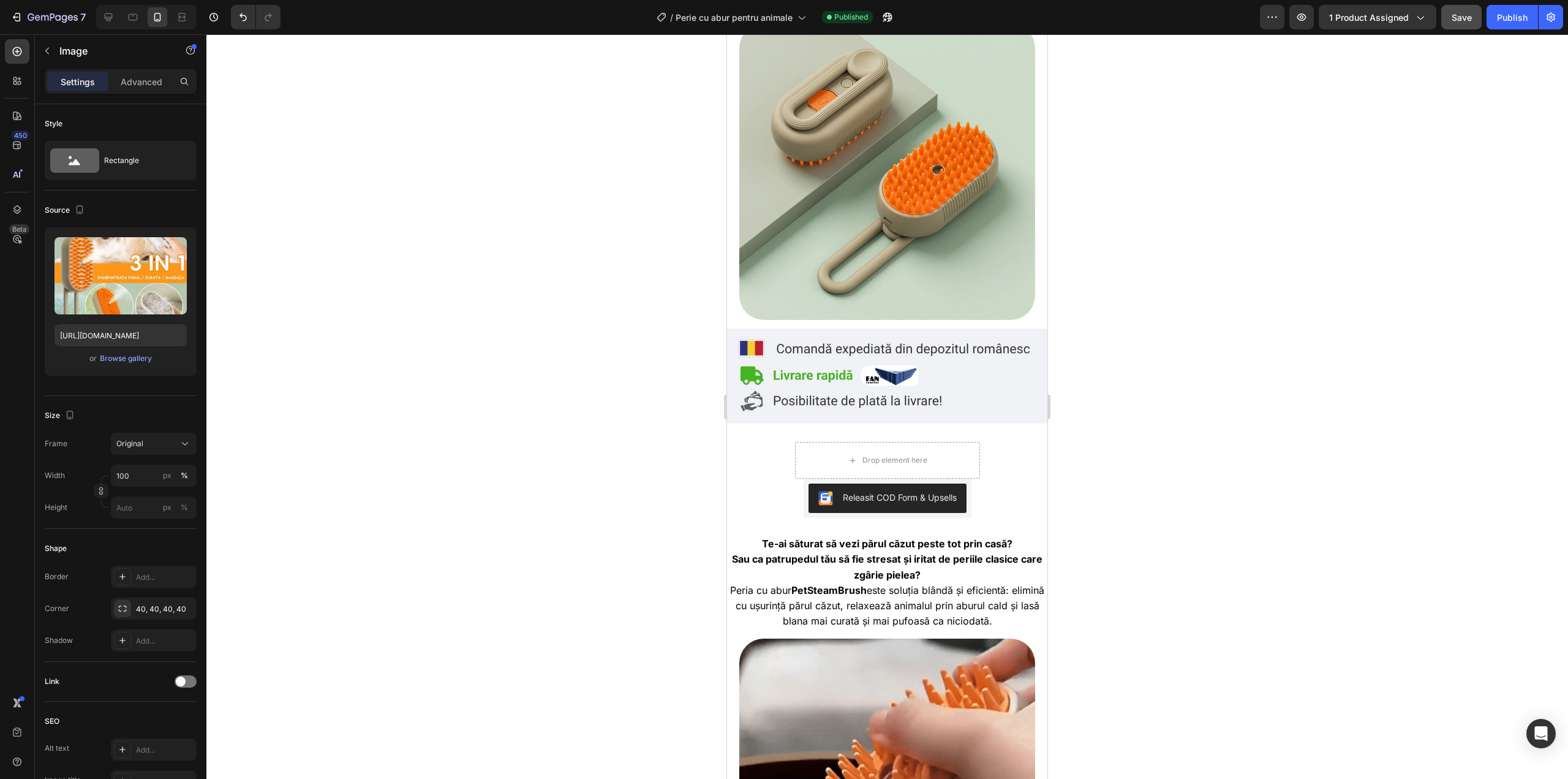
scroll to position [0, 0]
